Goal: Use online tool/utility: Utilize a website feature to perform a specific function

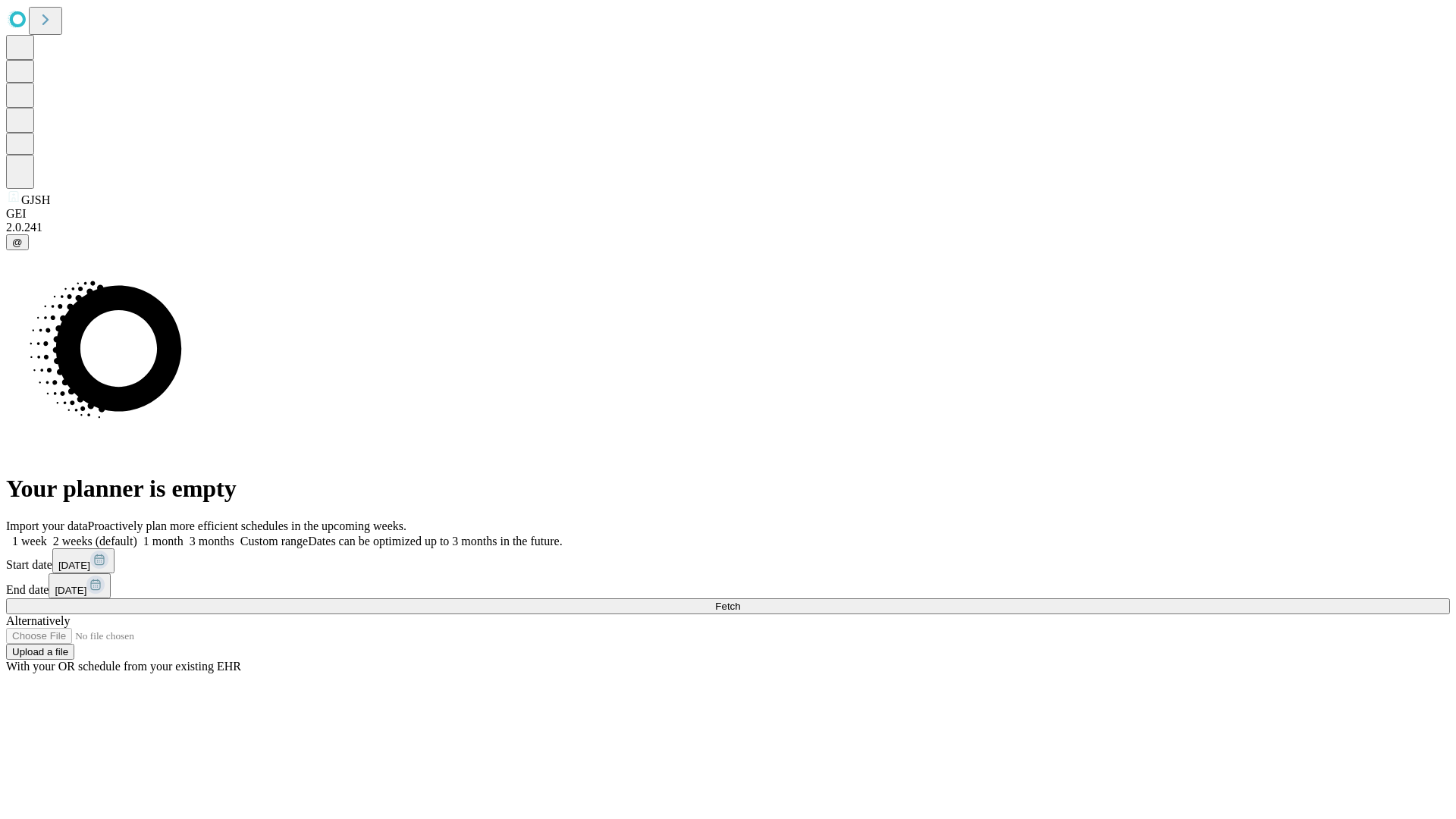
click at [740, 601] on span "Fetch" at bounding box center [728, 606] width 25 height 11
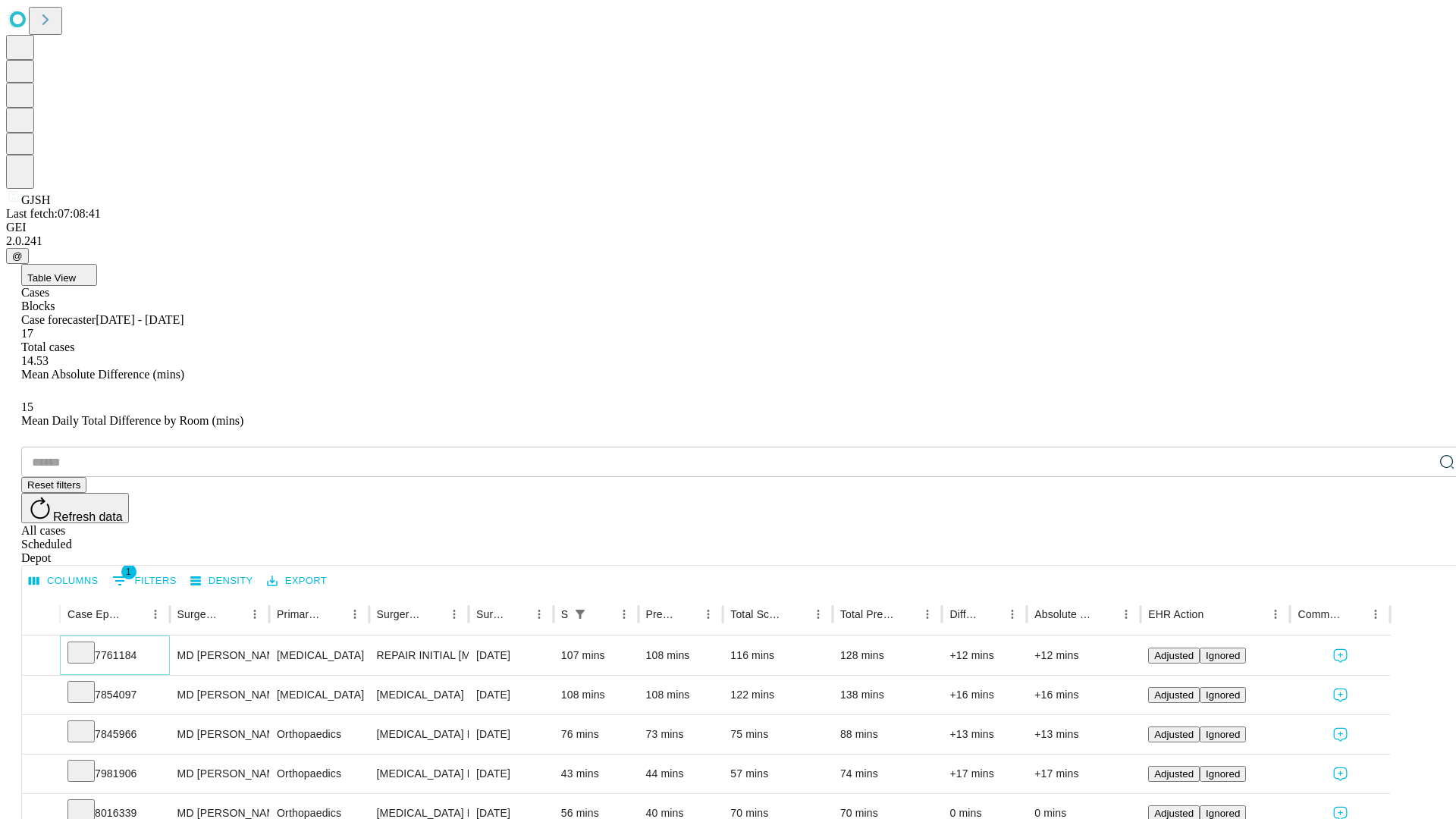
click at [88, 644] on icon at bounding box center [81, 651] width 15 height 16
